Goal: Information Seeking & Learning: Learn about a topic

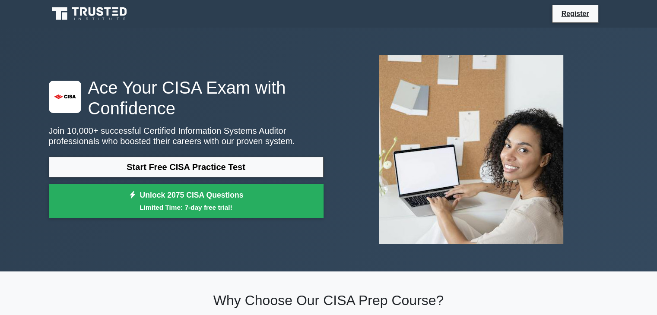
click at [201, 173] on link "Start Free CISA Practice Test" at bounding box center [186, 167] width 275 height 21
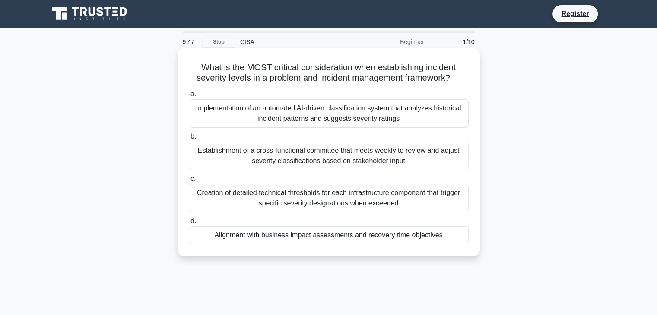
click at [321, 239] on div "Alignment with business impact assessments and recovery time objectives" at bounding box center [329, 235] width 280 height 18
click at [189, 224] on input "d. Alignment with business impact assessments and recovery time objectives" at bounding box center [189, 221] width 0 height 6
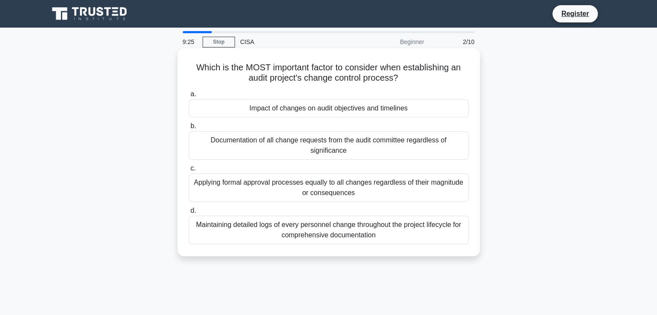
click at [323, 152] on div "Documentation of all change requests from the audit committee regardless of sig…" at bounding box center [329, 145] width 280 height 28
click at [189, 129] on input "b. Documentation of all change requests from the audit committee regardless of …" at bounding box center [189, 126] width 0 height 6
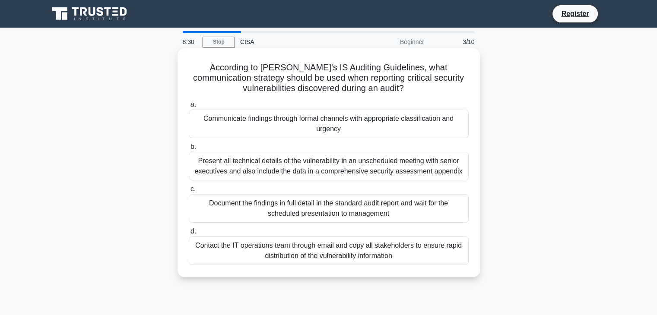
click at [296, 130] on div "Communicate findings through formal channels with appropriate classification an…" at bounding box center [329, 124] width 280 height 28
click at [189, 107] on input "a. Communicate findings through formal channels with appropriate classification…" at bounding box center [189, 105] width 0 height 6
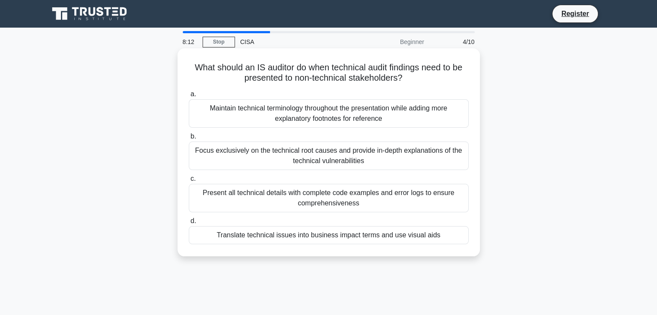
click at [259, 113] on div "Maintain technical terminology throughout the presentation while adding more ex…" at bounding box center [329, 113] width 280 height 28
click at [189, 97] on input "a. Maintain technical terminology throughout the presentation while adding more…" at bounding box center [189, 95] width 0 height 6
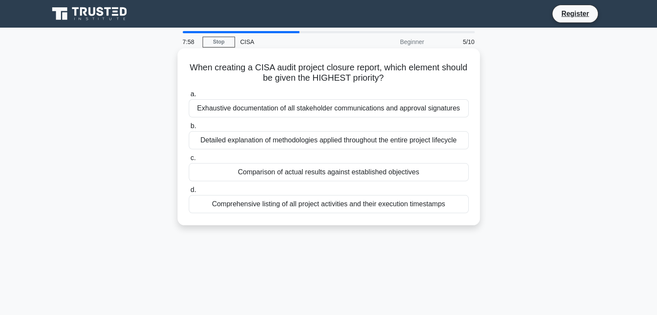
click at [272, 111] on div "Exhaustive documentation of all stakeholder communications and approval signatu…" at bounding box center [329, 108] width 280 height 18
click at [189, 97] on input "a. Exhaustive documentation of all stakeholder communications and approval sign…" at bounding box center [189, 95] width 0 height 6
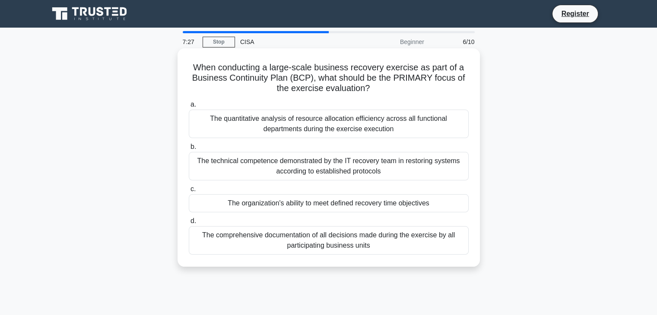
click at [340, 204] on div "The organization's ability to meet defined recovery time objectives" at bounding box center [329, 203] width 280 height 18
click at [189, 192] on input "c. The organization's ability to meet defined recovery time objectives" at bounding box center [189, 189] width 0 height 6
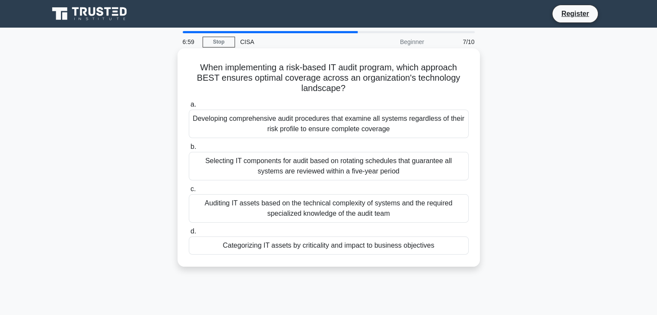
click at [357, 246] on div "Categorizing IT assets by criticality and impact to business objectives" at bounding box center [329, 246] width 280 height 18
click at [189, 234] on input "d. Categorizing IT assets by criticality and impact to business objectives" at bounding box center [189, 232] width 0 height 6
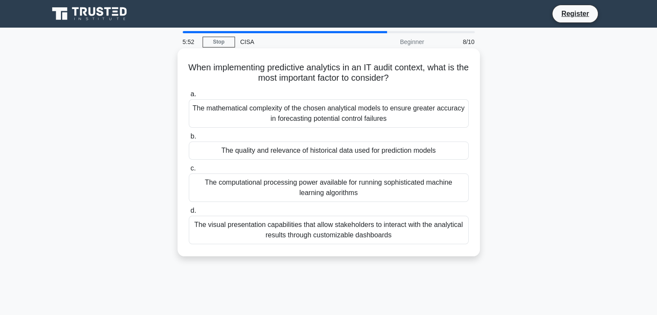
click at [294, 114] on div "The mathematical complexity of the chosen analytical models to ensure greater a…" at bounding box center [329, 113] width 280 height 28
click at [189, 97] on input "a. The mathematical complexity of the chosen analytical models to ensure greate…" at bounding box center [189, 95] width 0 height 6
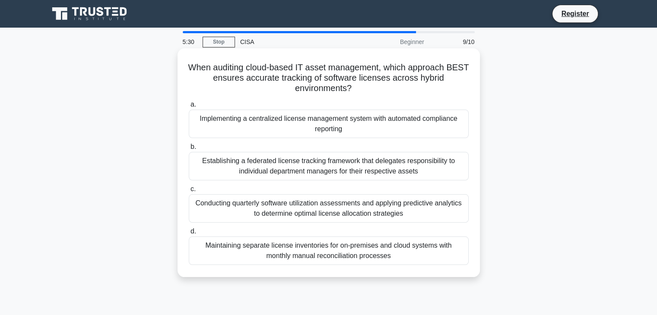
click at [297, 253] on div "Maintaining separate license inventories for on-premises and cloud systems with…" at bounding box center [329, 251] width 280 height 28
click at [189, 234] on input "d. Maintaining separate license inventories for on-premises and cloud systems w…" at bounding box center [189, 232] width 0 height 6
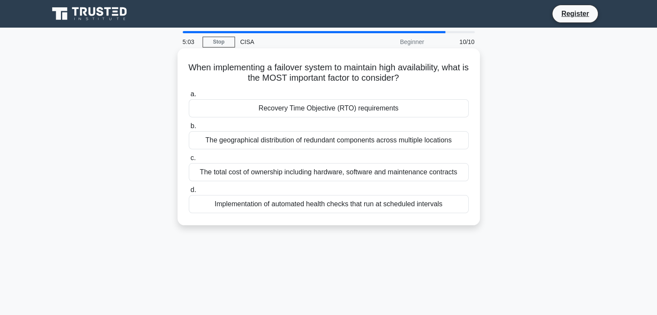
click at [309, 208] on div "Implementation of automated health checks that run at scheduled intervals" at bounding box center [329, 204] width 280 height 18
click at [189, 193] on input "d. Implementation of automated health checks that run at scheduled intervals" at bounding box center [189, 190] width 0 height 6
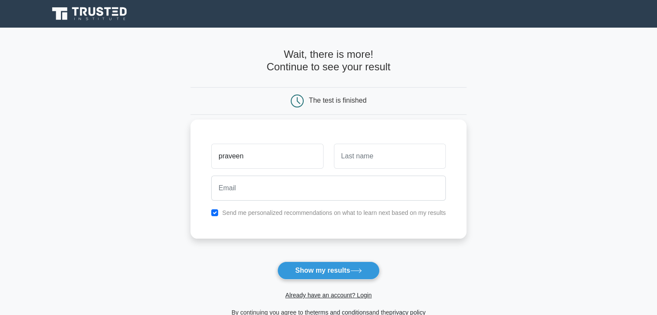
type input "praveen"
click at [363, 149] on input "text" at bounding box center [390, 156] width 112 height 25
type input "kumar"
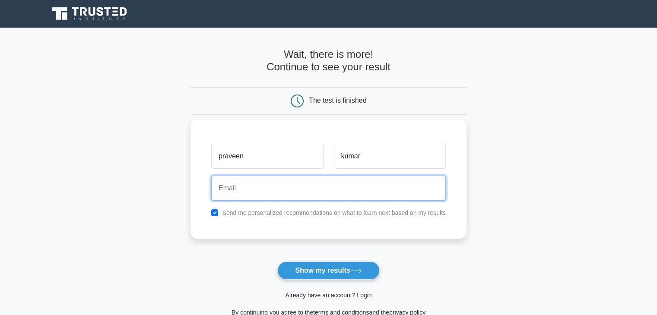
click at [325, 196] on input "email" at bounding box center [328, 188] width 234 height 25
type input "mechpraveenb@gmail.com"
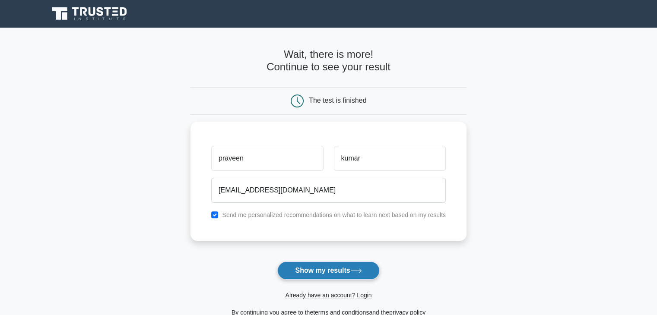
click at [336, 272] on button "Show my results" at bounding box center [328, 271] width 102 height 18
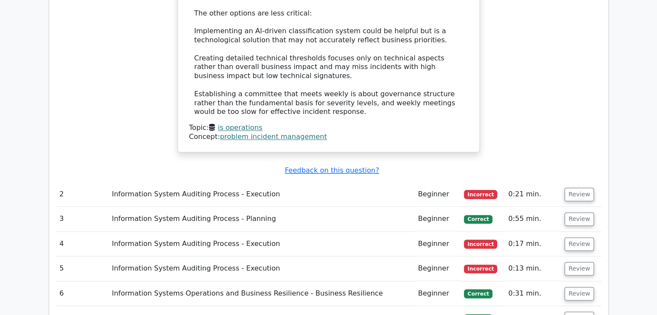
scroll to position [1041, 0]
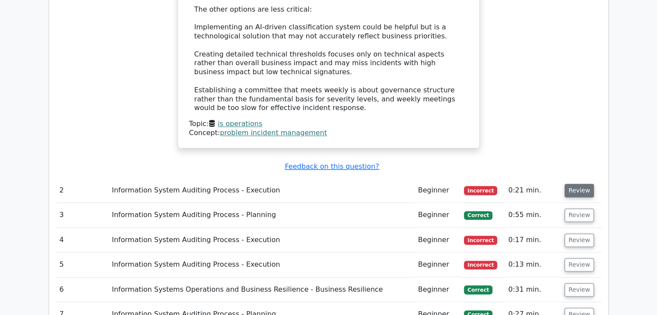
click at [573, 184] on button "Review" at bounding box center [578, 190] width 29 height 13
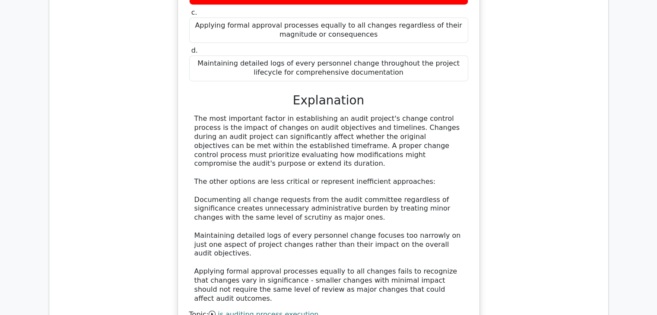
scroll to position [1473, 0]
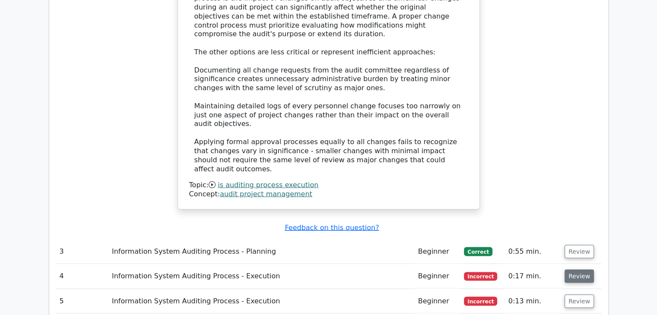
click at [570, 269] on button "Review" at bounding box center [578, 275] width 29 height 13
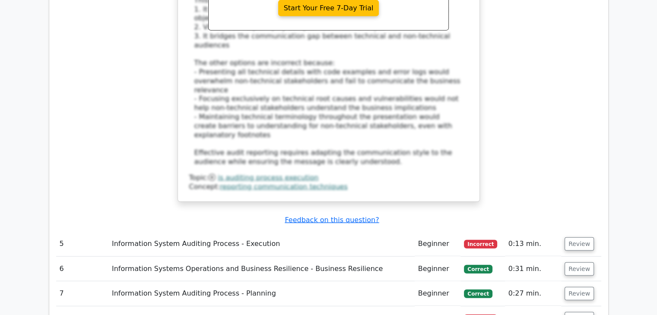
scroll to position [2034, 0]
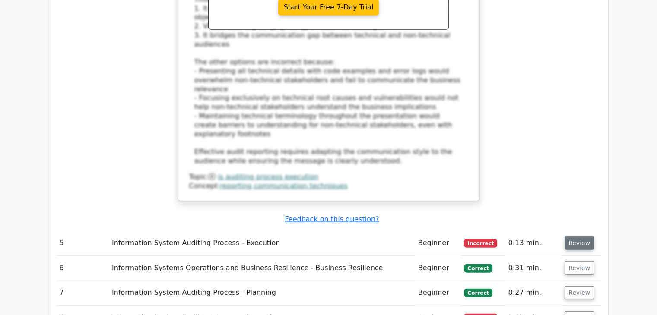
click at [581, 237] on button "Review" at bounding box center [578, 243] width 29 height 13
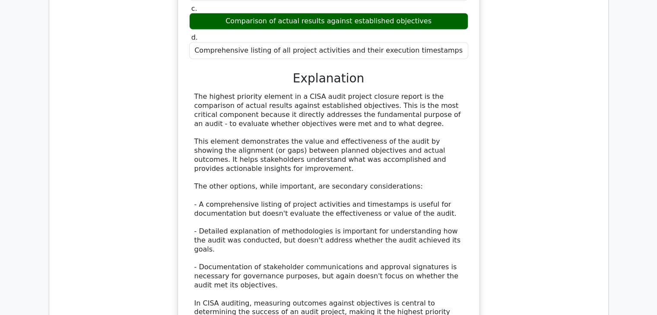
scroll to position [2509, 0]
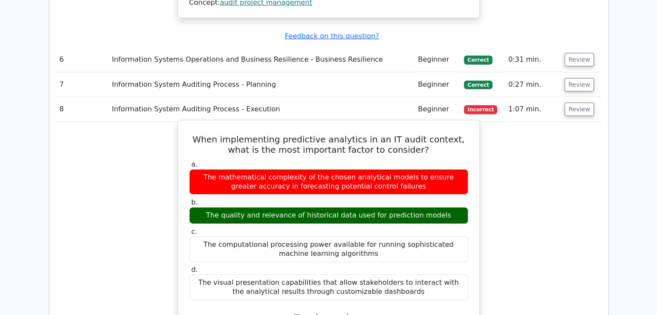
scroll to position [2898, 0]
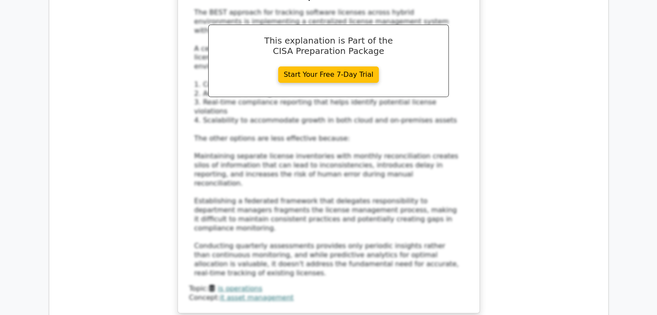
scroll to position [3545, 0]
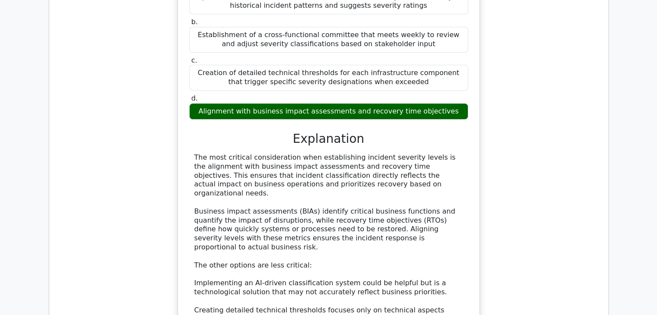
scroll to position [604, 0]
